Goal: Check status: Check status

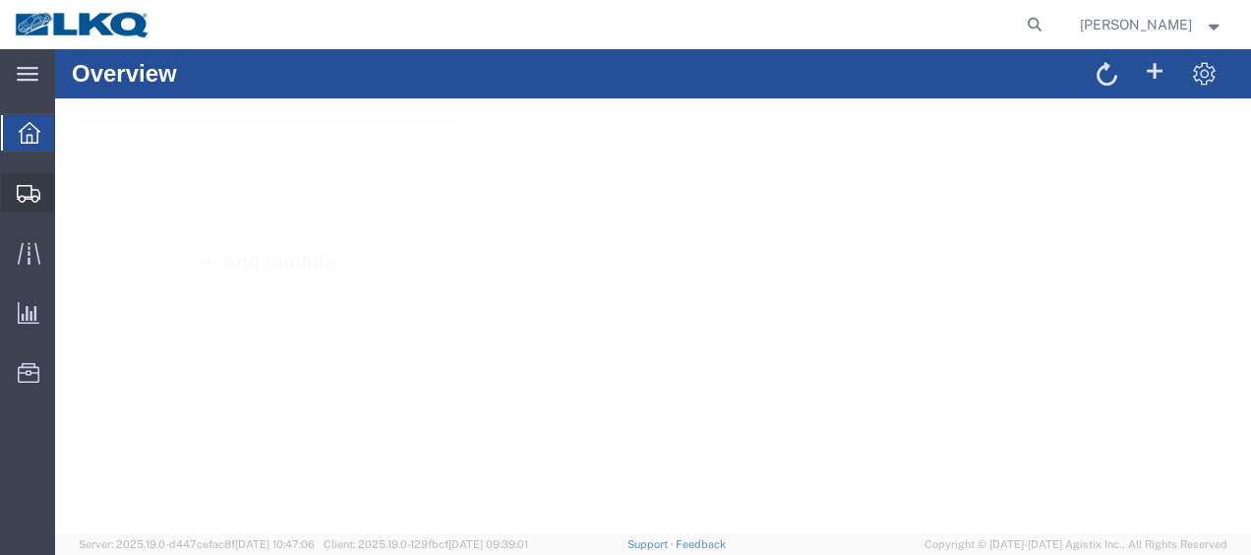
click at [0, 0] on span "Shipment Manager" at bounding box center [0, 0] width 0 height 0
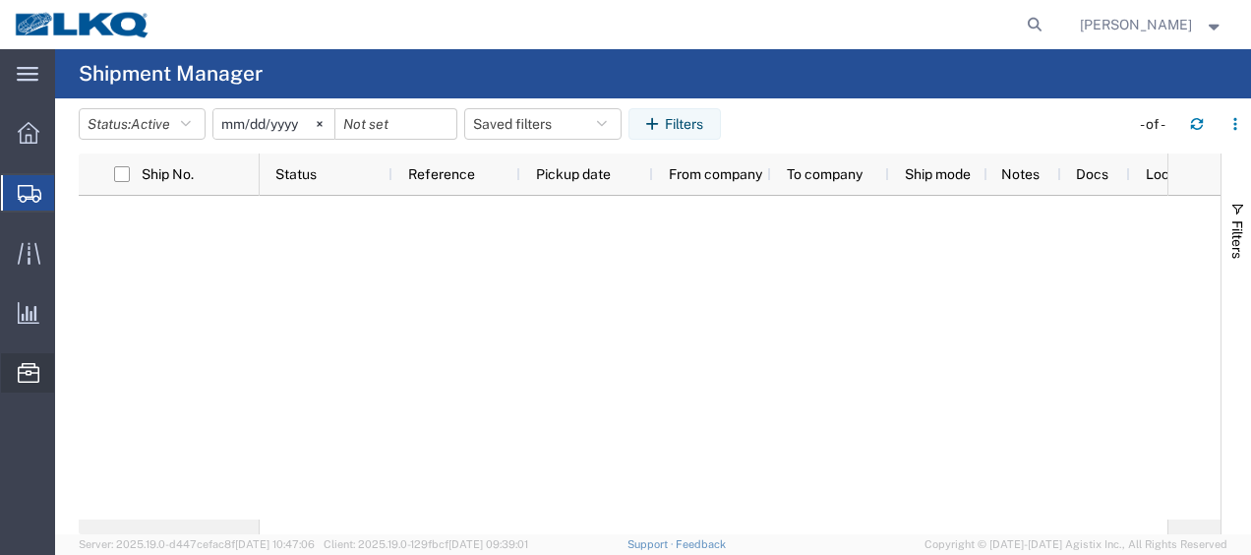
click at [0, 0] on span "Location Appointment" at bounding box center [0, 0] width 0 height 0
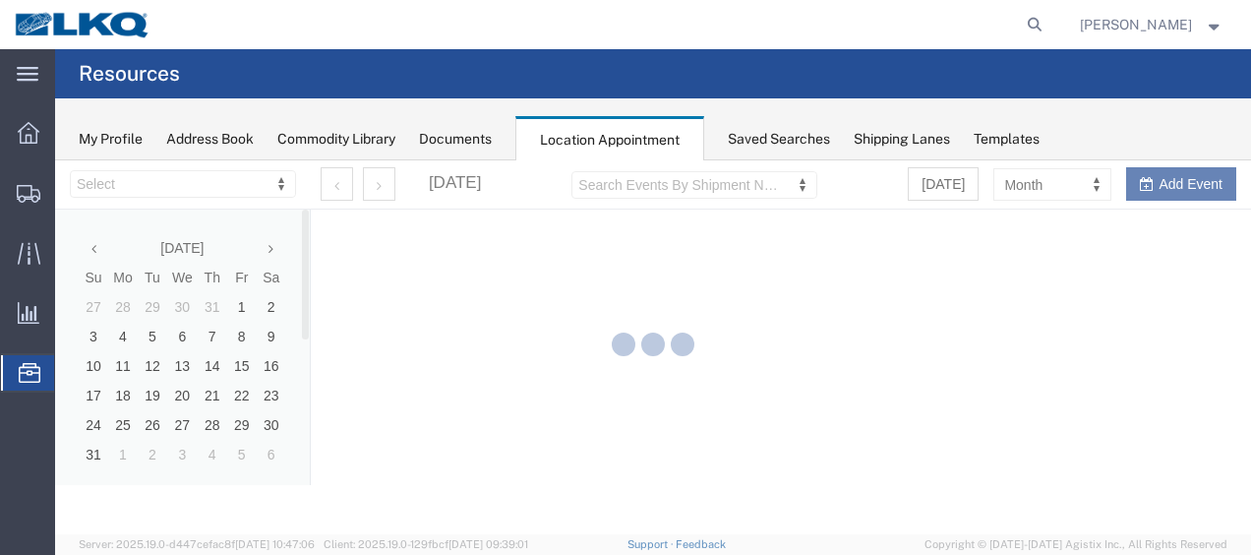
select select "27578"
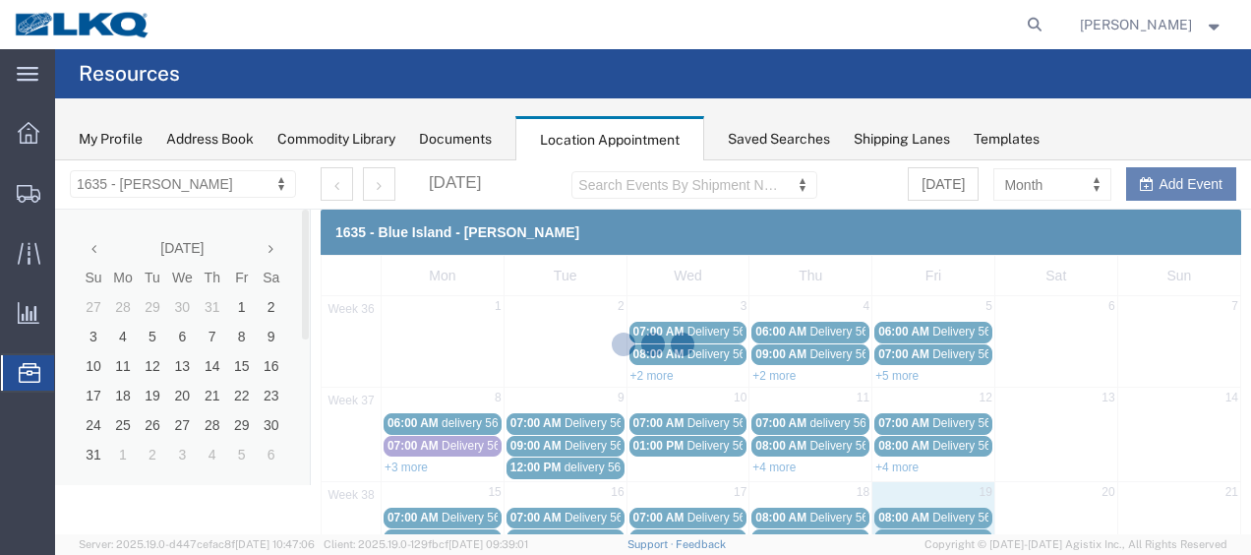
click at [272, 247] on div at bounding box center [653, 347] width 1196 height 374
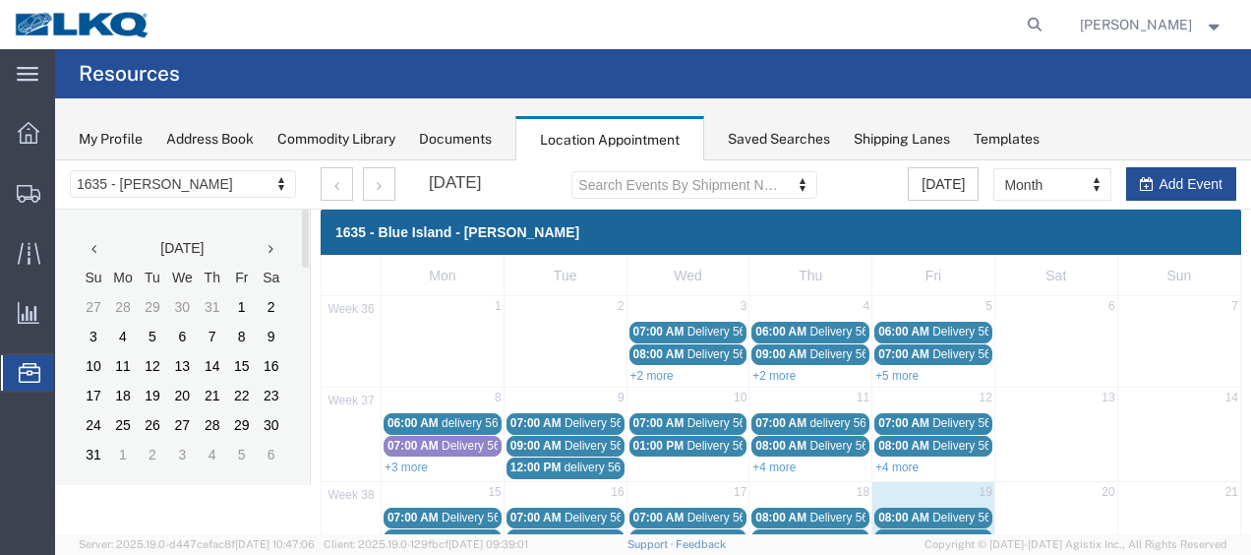
click at [272, 247] on icon at bounding box center [271, 249] width 5 height 14
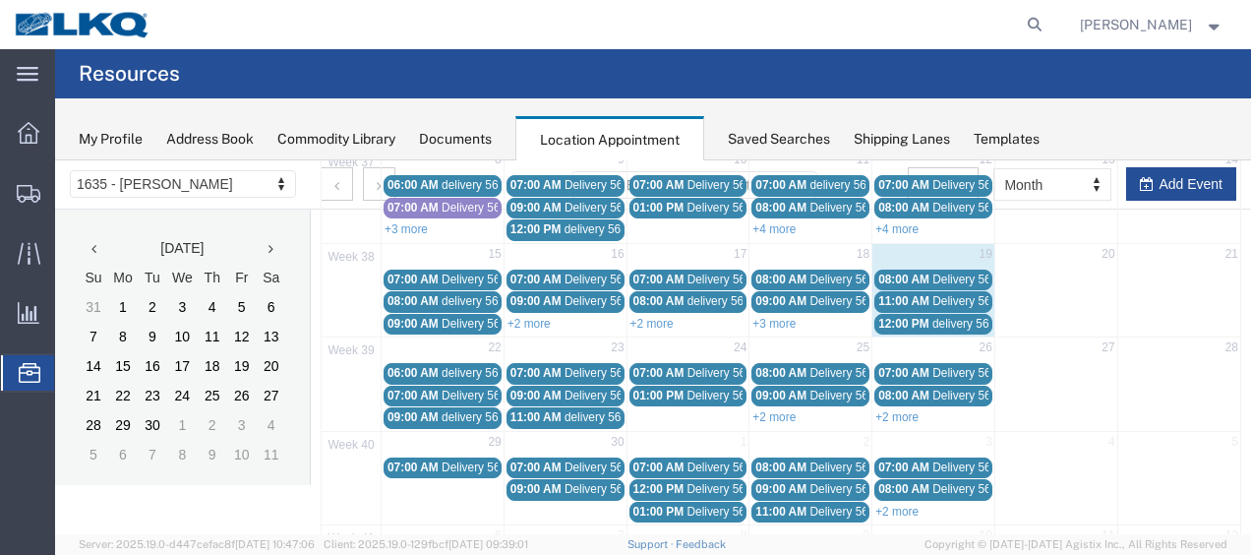
scroll to position [197, 0]
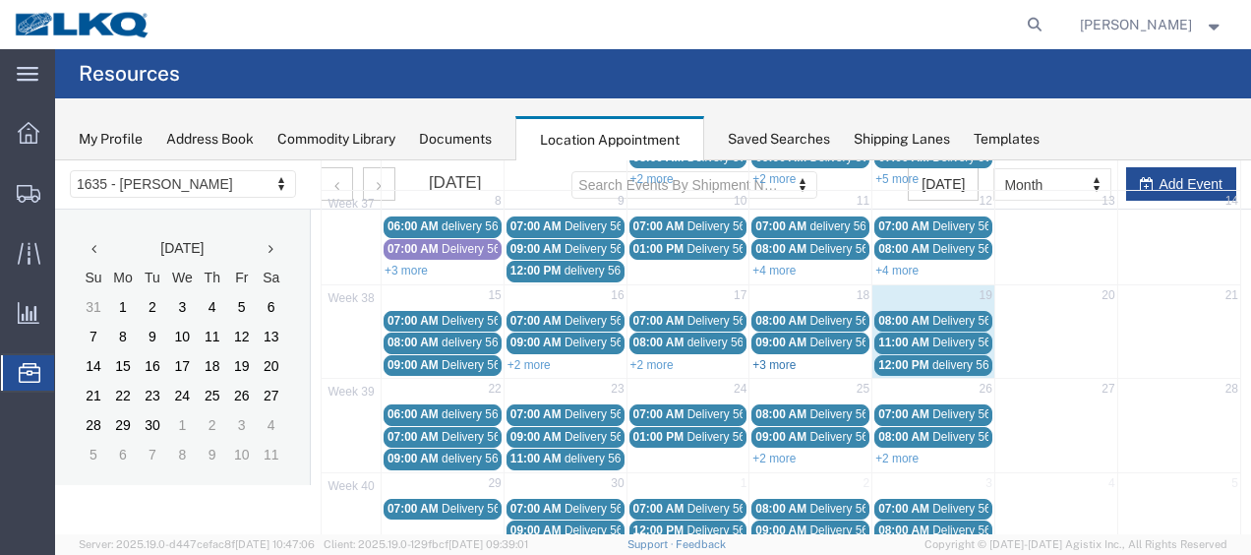
click at [767, 358] on link "+3 more" at bounding box center [774, 365] width 43 height 14
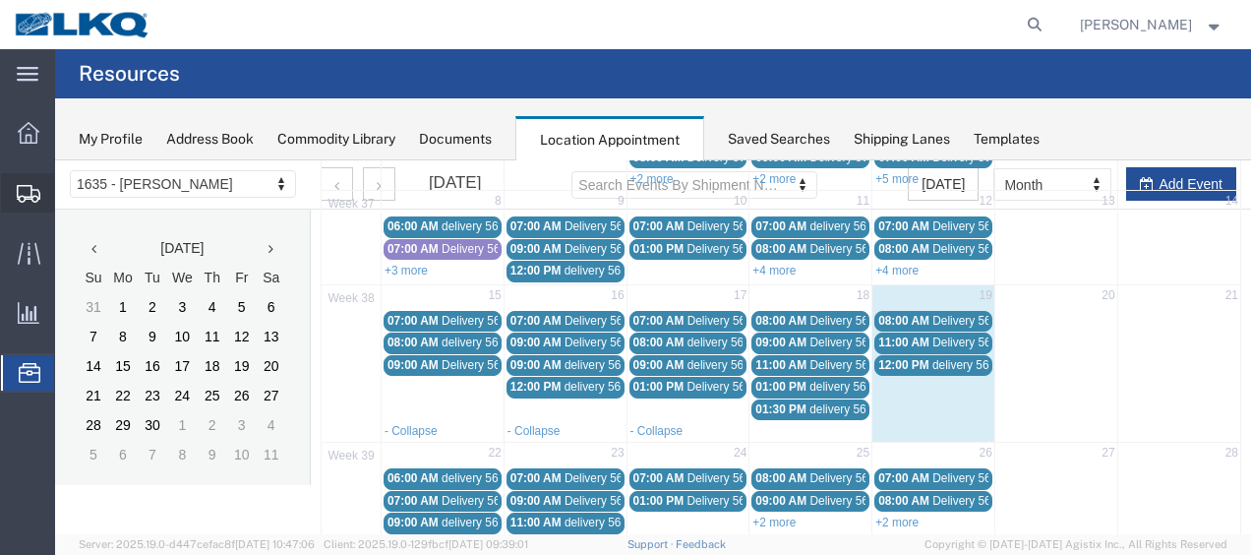
click at [0, 0] on span "Shipment Manager" at bounding box center [0, 0] width 0 height 0
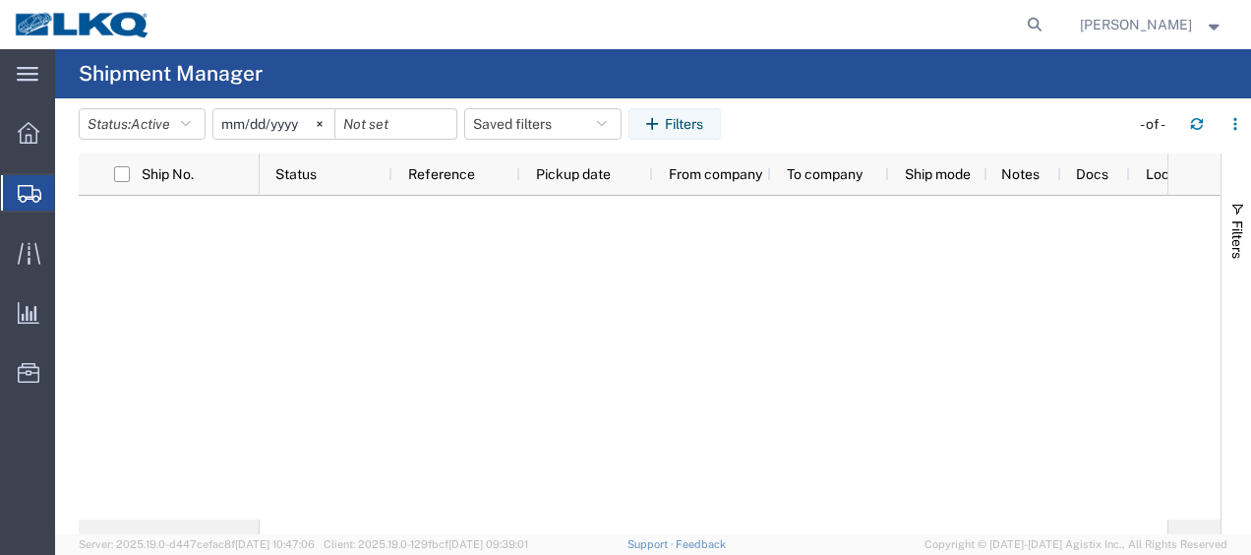
click at [217, 146] on agx-table-filter-chips "Status: Active Active All Approved Booked Canceled Delivered Denied New On Hold…" at bounding box center [599, 130] width 1041 height 45
click at [201, 128] on button "Status: Active" at bounding box center [142, 123] width 127 height 31
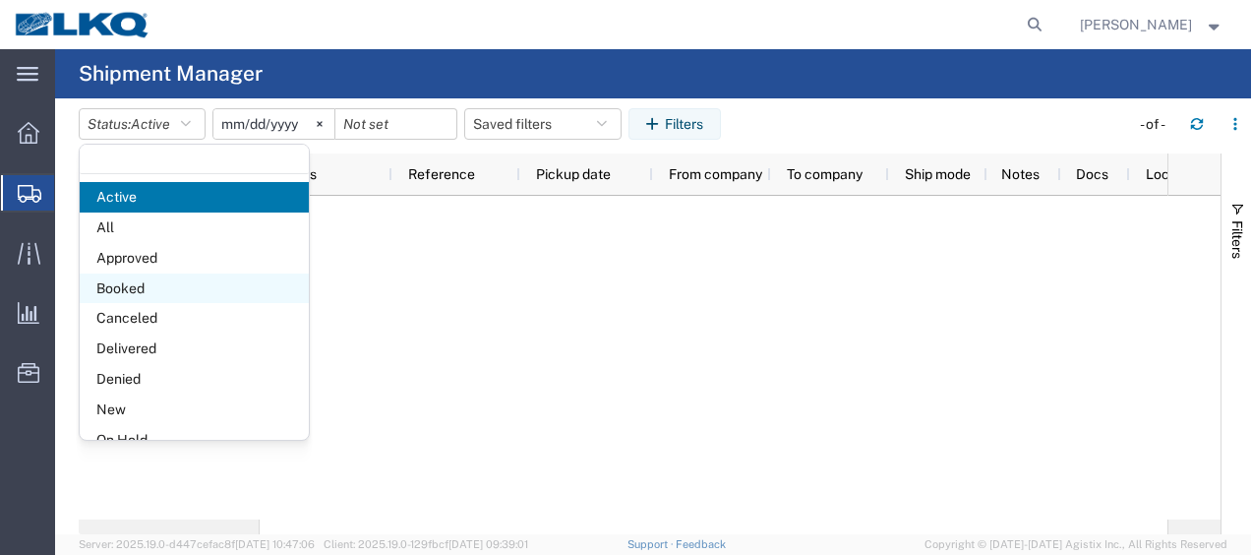
click at [171, 280] on span "Booked" at bounding box center [194, 288] width 229 height 30
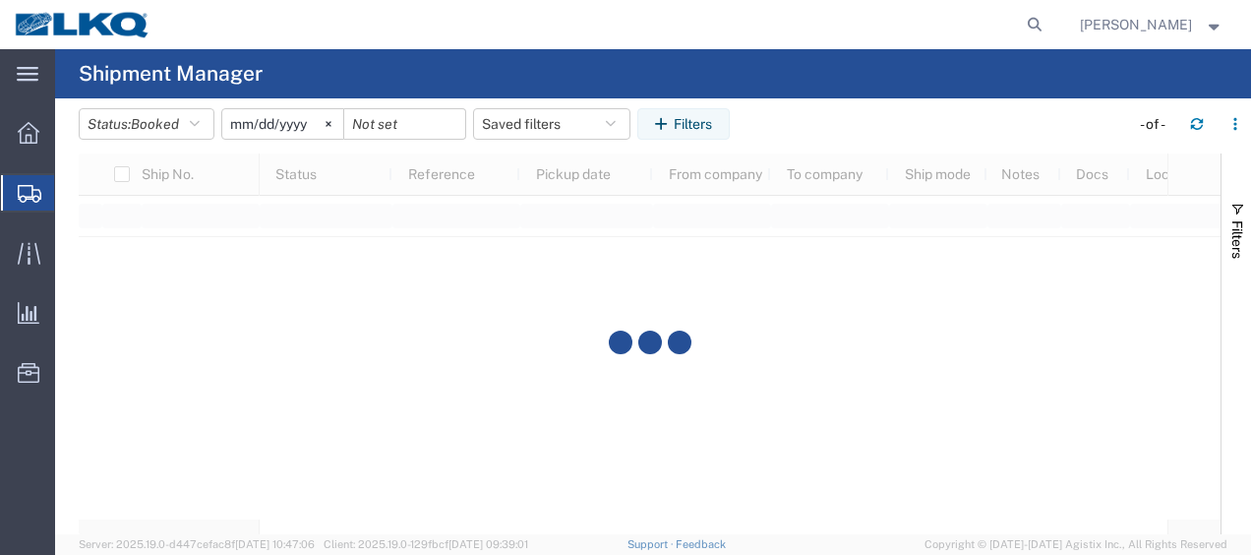
click at [242, 119] on input "2025-08-19" at bounding box center [282, 124] width 121 height 30
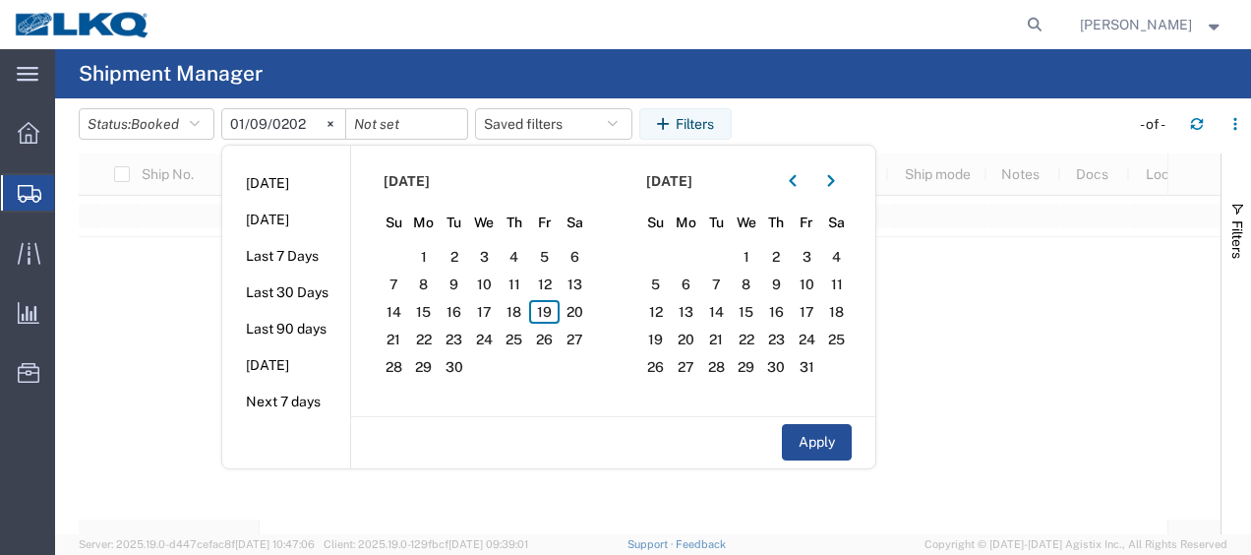
type input "2025-01-09"
click at [233, 125] on input "2025-01-09" at bounding box center [283, 124] width 123 height 30
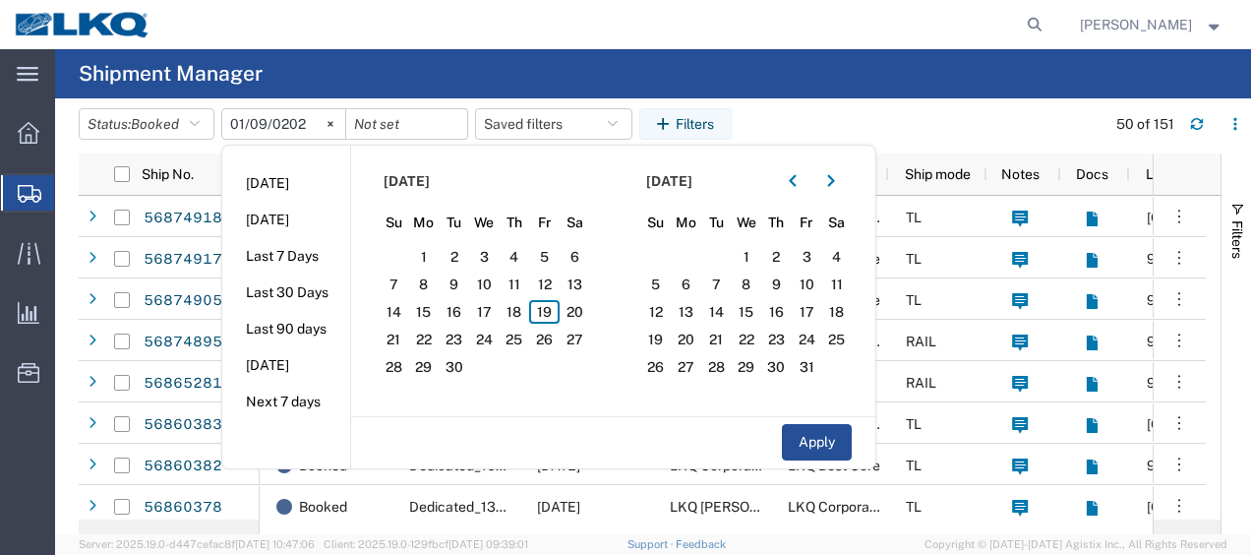
click at [240, 124] on input "2025-01-09" at bounding box center [283, 124] width 123 height 30
type input "2025-09-19"
click at [543, 307] on span "19" at bounding box center [544, 312] width 30 height 24
click at [595, 316] on section "September 2025 Su Mo Tu We Th Fr Sa 31 1 2 3 4 5 6 7 8 9 10 11 12 13 14 15 16 1…" at bounding box center [482, 281] width 263 height 271
click at [585, 316] on span "20" at bounding box center [575, 312] width 30 height 24
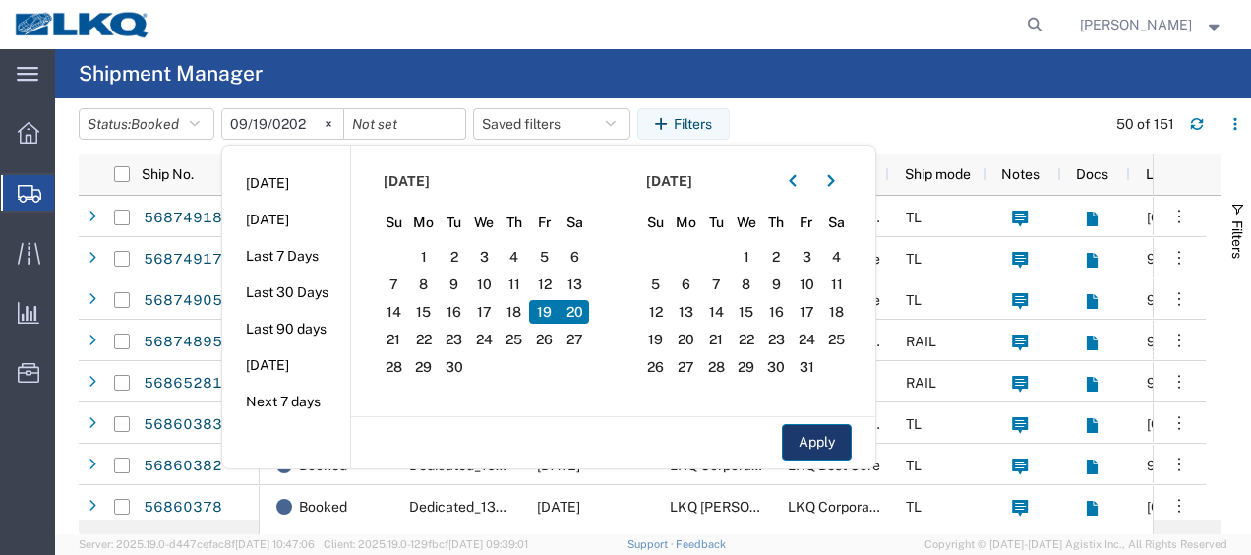
click at [813, 437] on button "Apply" at bounding box center [817, 442] width 70 height 36
type input "2025-09-20"
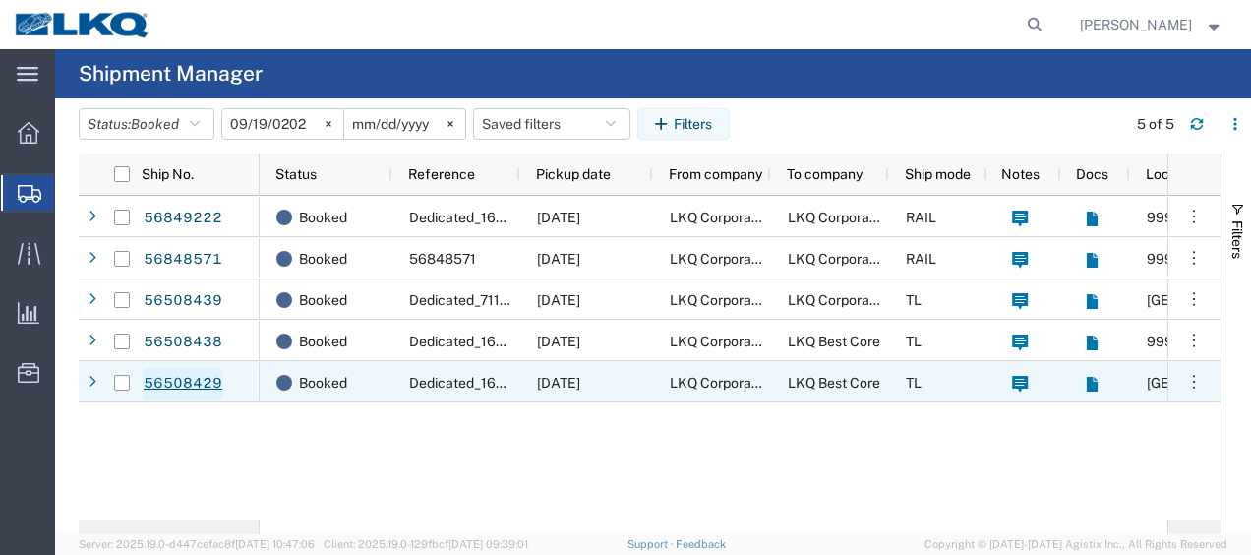
click at [187, 383] on link "56508429" at bounding box center [183, 383] width 81 height 31
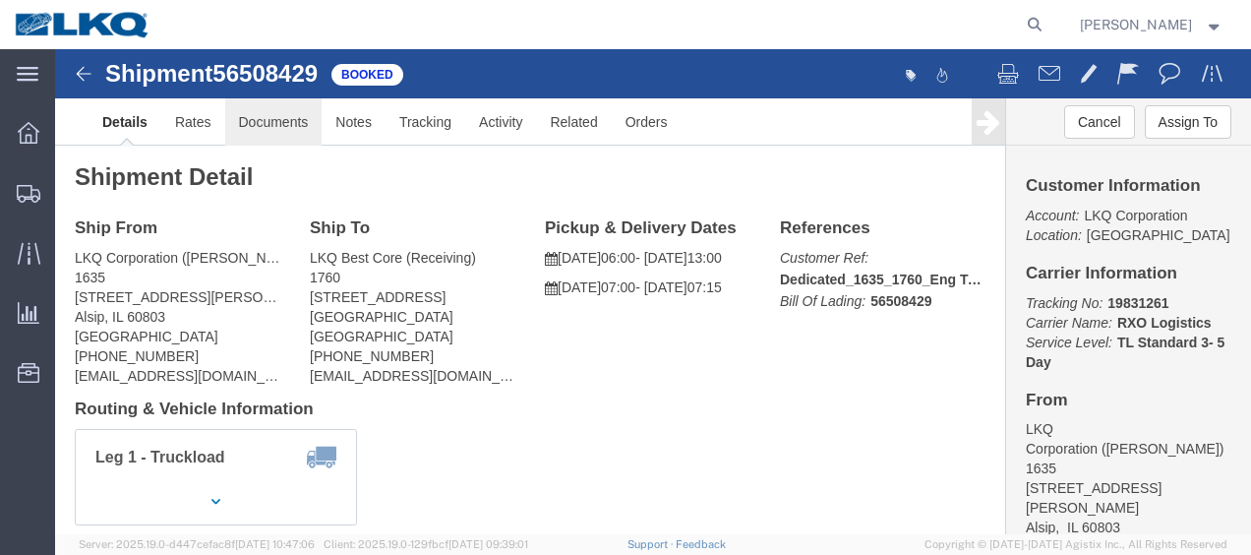
click link "Documents"
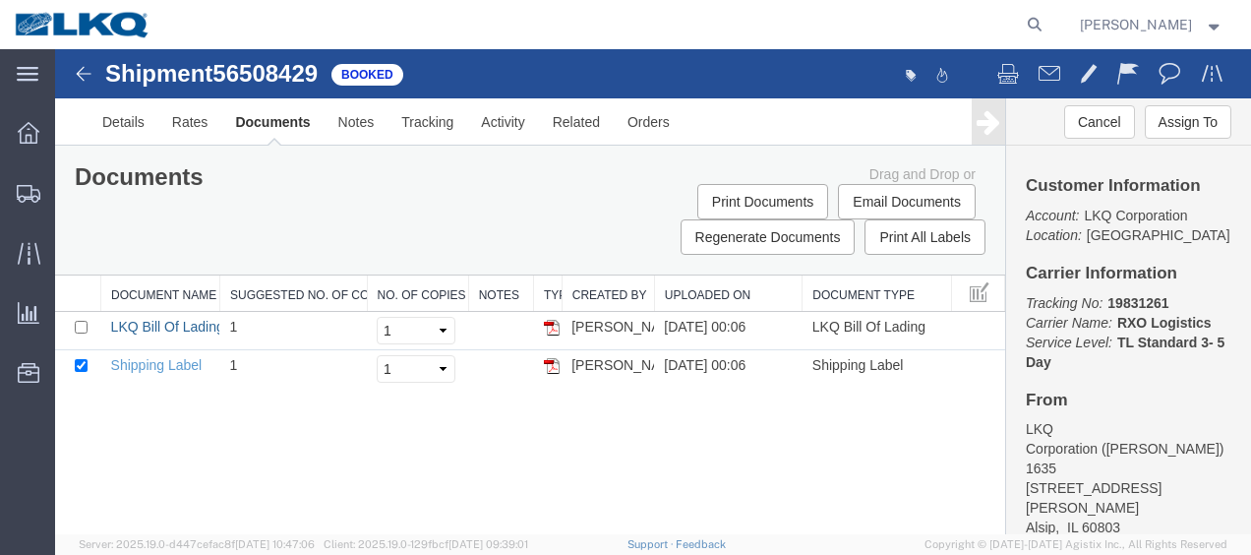
click at [170, 325] on link "LKQ Bill Of Lading" at bounding box center [167, 327] width 113 height 16
click at [93, 75] on img at bounding box center [84, 74] width 24 height 24
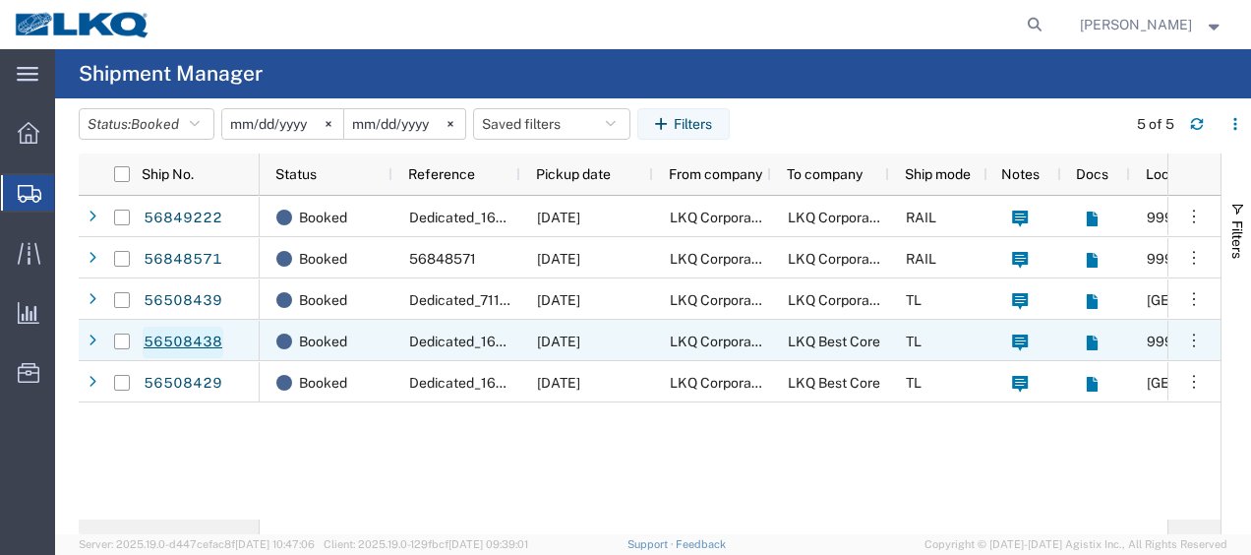
click at [169, 344] on link "56508438" at bounding box center [183, 342] width 81 height 31
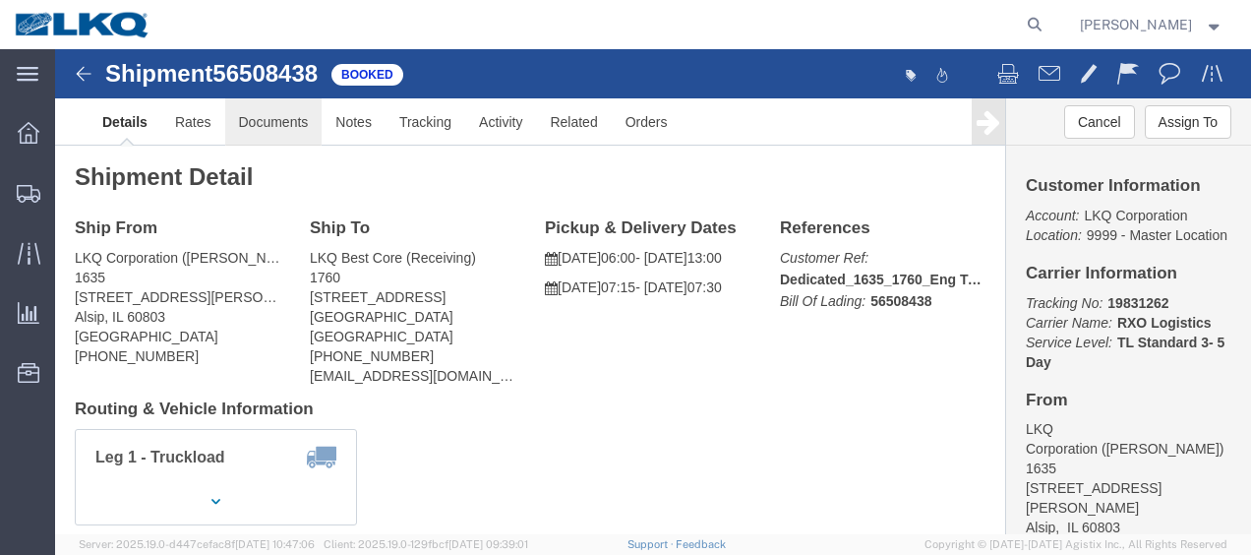
click link "Documents"
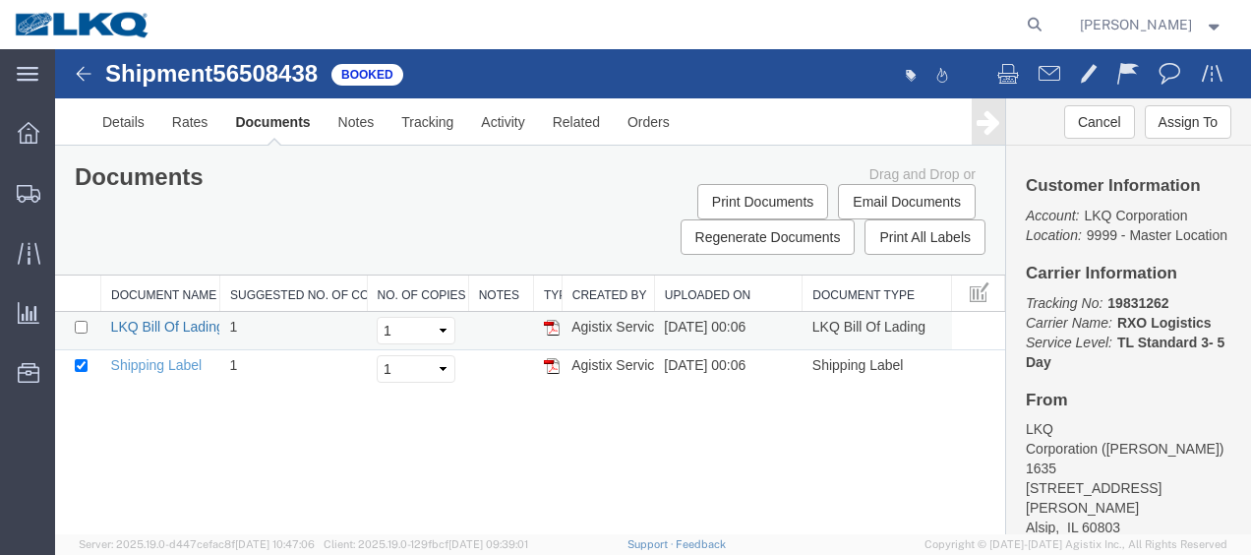
click at [153, 329] on link "LKQ Bill Of Lading" at bounding box center [167, 327] width 113 height 16
click at [73, 65] on img at bounding box center [84, 74] width 24 height 24
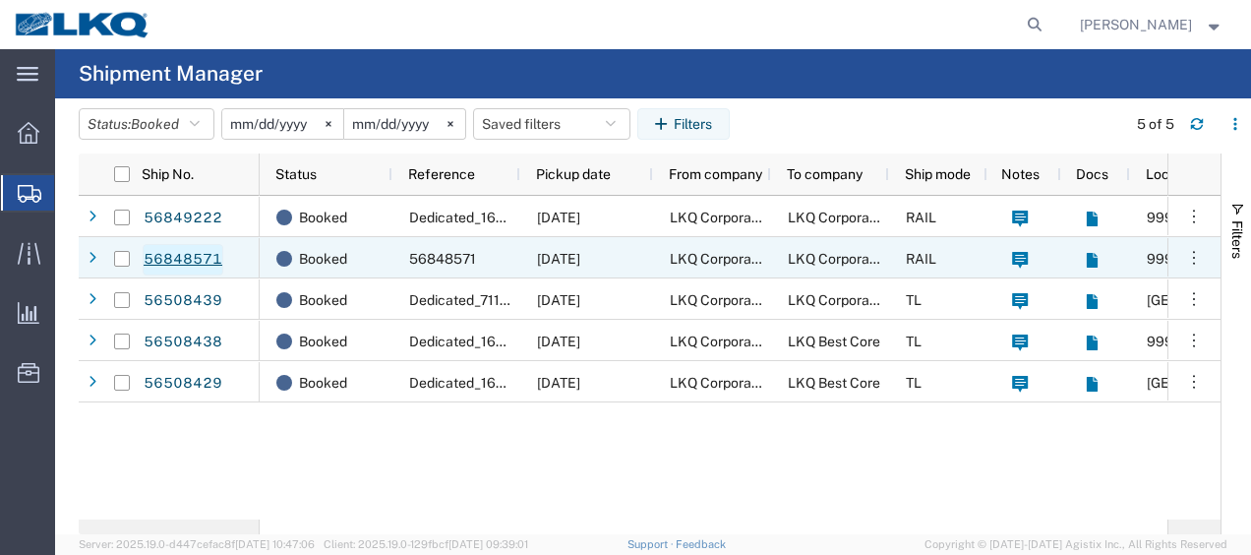
click at [169, 262] on link "56848571" at bounding box center [183, 259] width 81 height 31
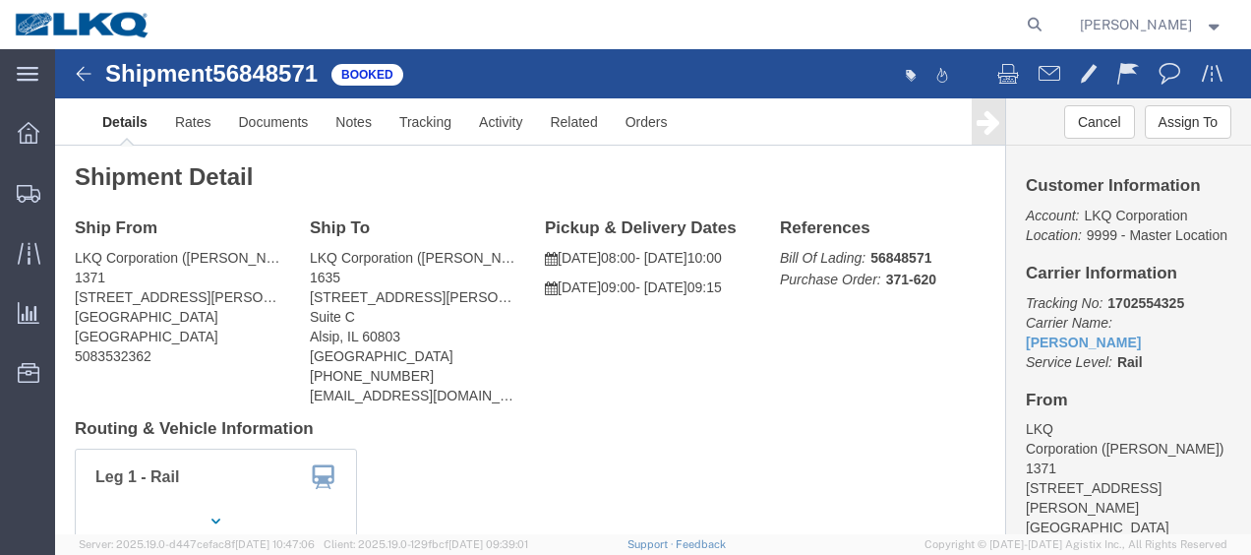
click img
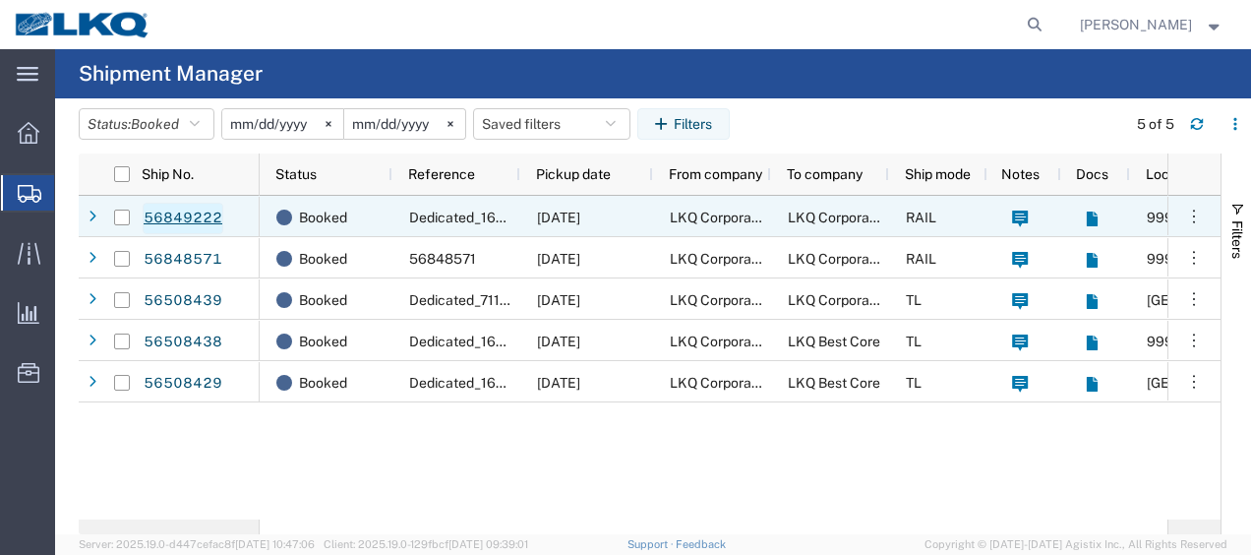
click at [186, 217] on link "56849222" at bounding box center [183, 218] width 81 height 31
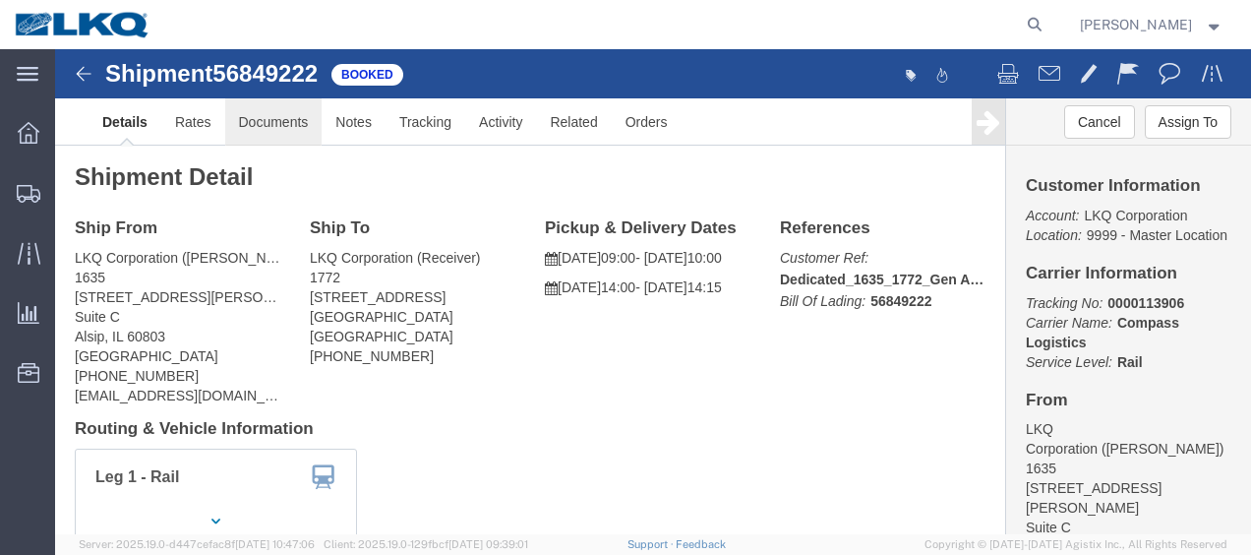
click link "Documents"
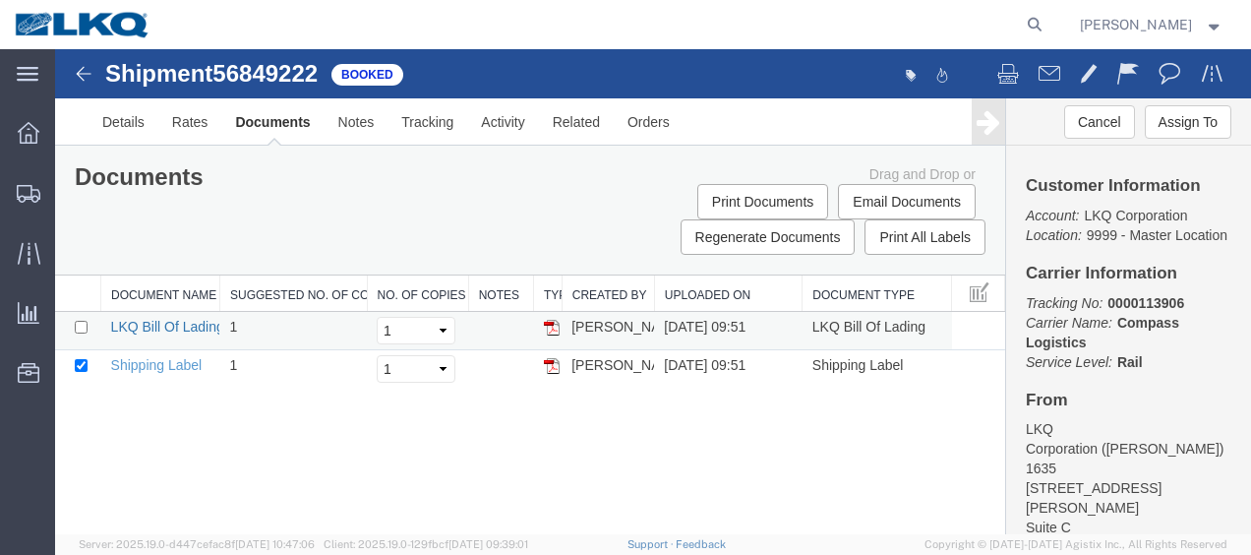
click at [163, 326] on link "LKQ Bill Of Lading" at bounding box center [167, 327] width 113 height 16
click at [0, 0] on span "Location Appointment" at bounding box center [0, 0] width 0 height 0
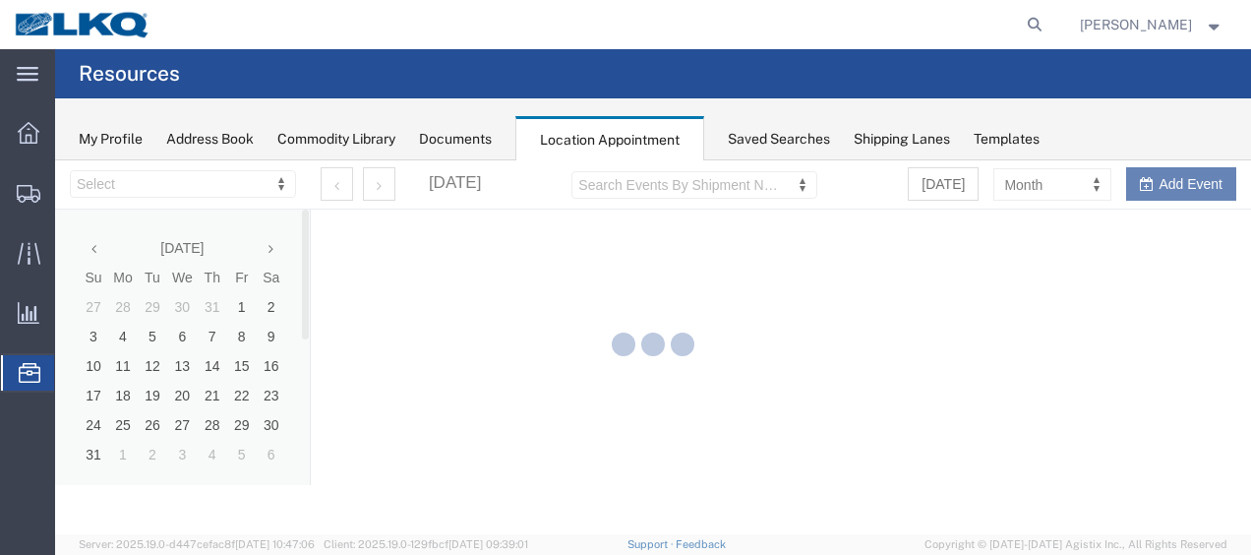
select select "27578"
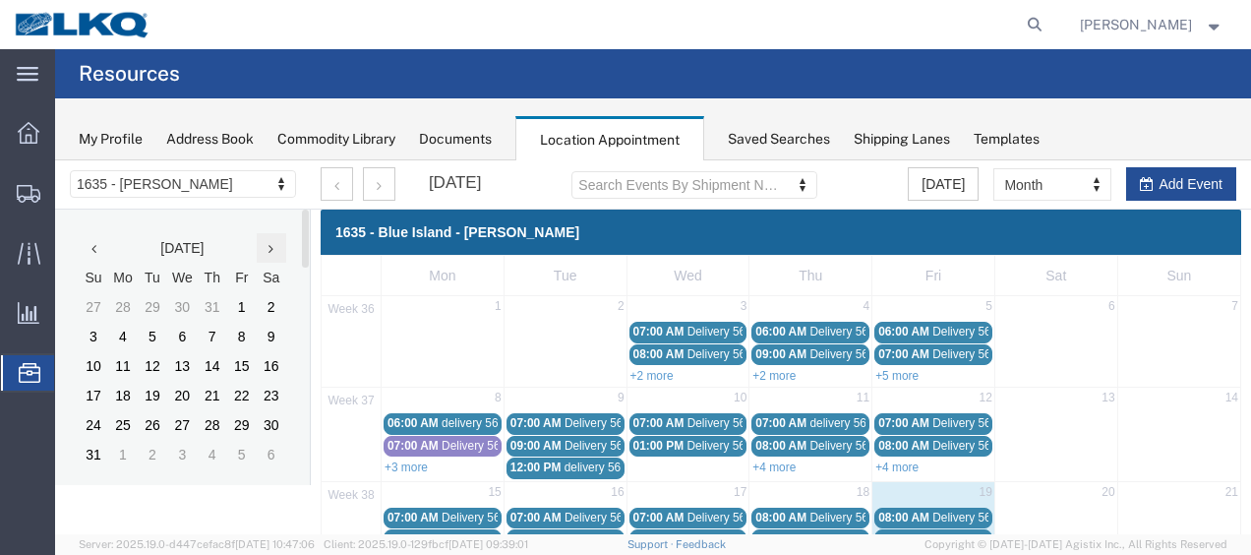
click at [273, 248] on icon at bounding box center [271, 249] width 5 height 14
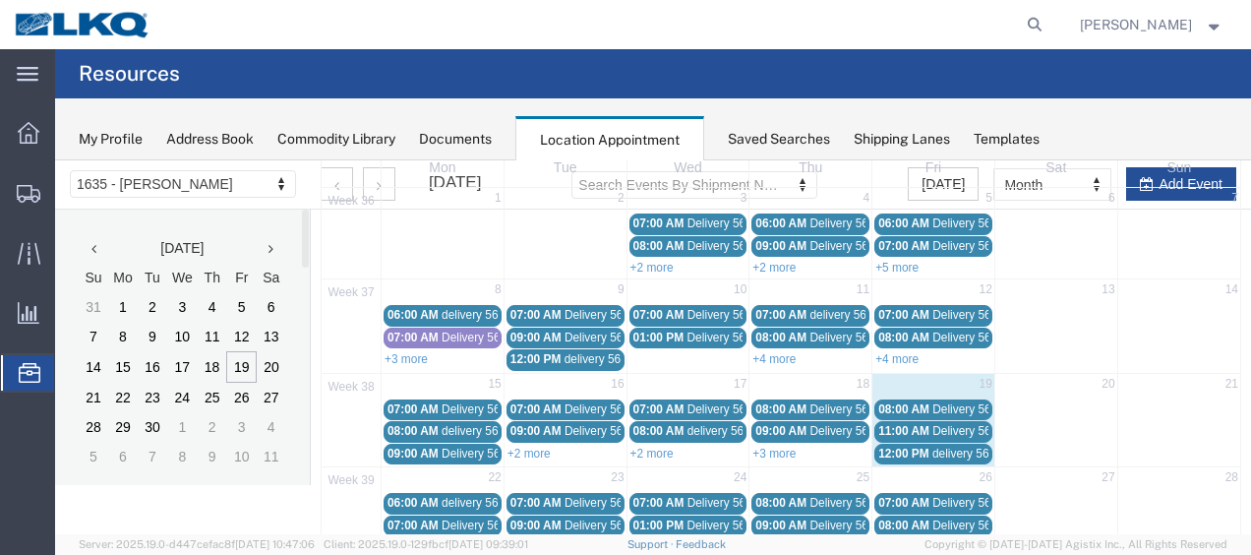
scroll to position [197, 0]
